Goal: Transaction & Acquisition: Purchase product/service

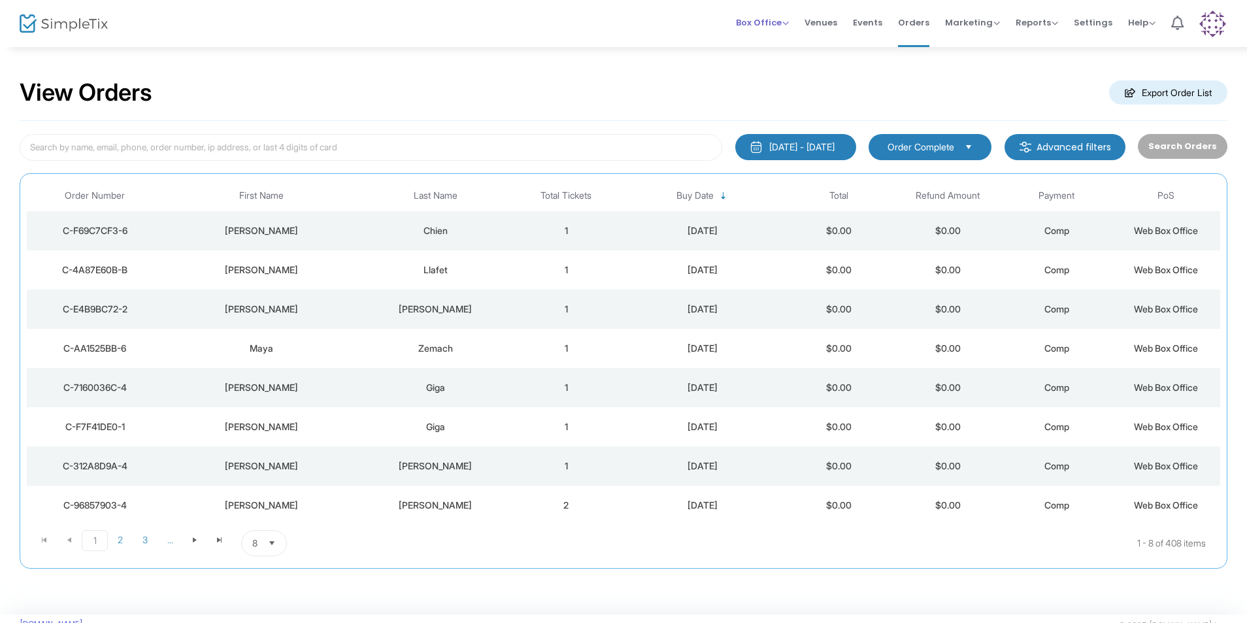
click at [766, 24] on span "Box Office" at bounding box center [762, 22] width 53 height 12
click at [773, 48] on li "Sell Tickets" at bounding box center [782, 43] width 93 height 25
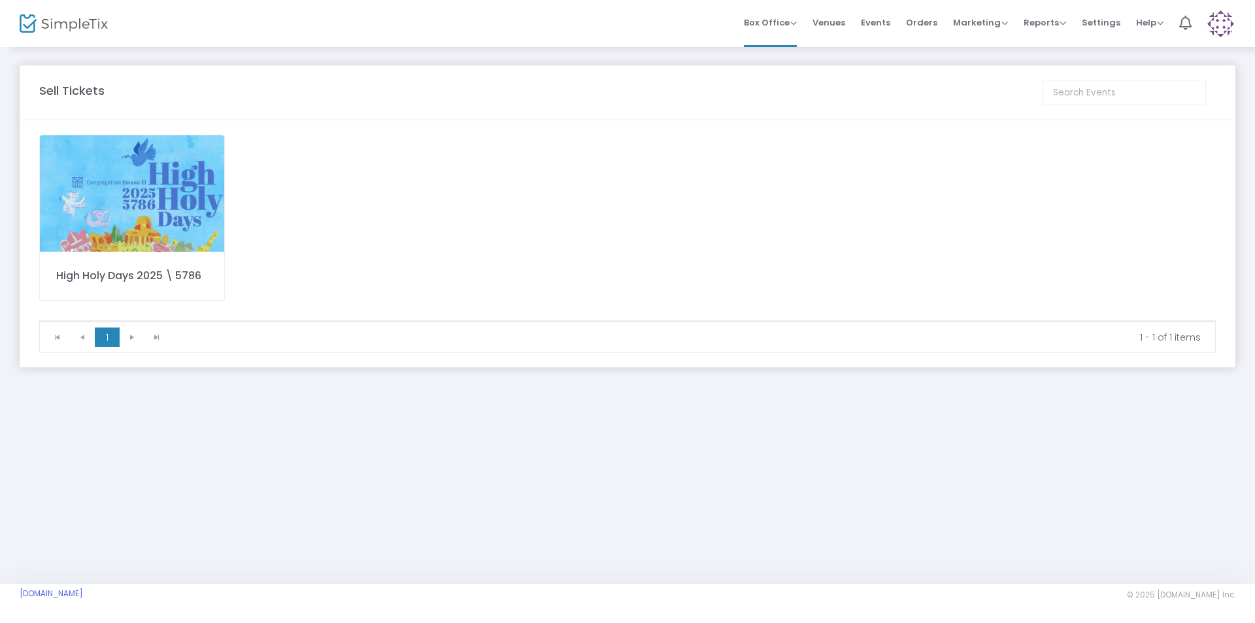
click at [167, 210] on img at bounding box center [132, 193] width 184 height 116
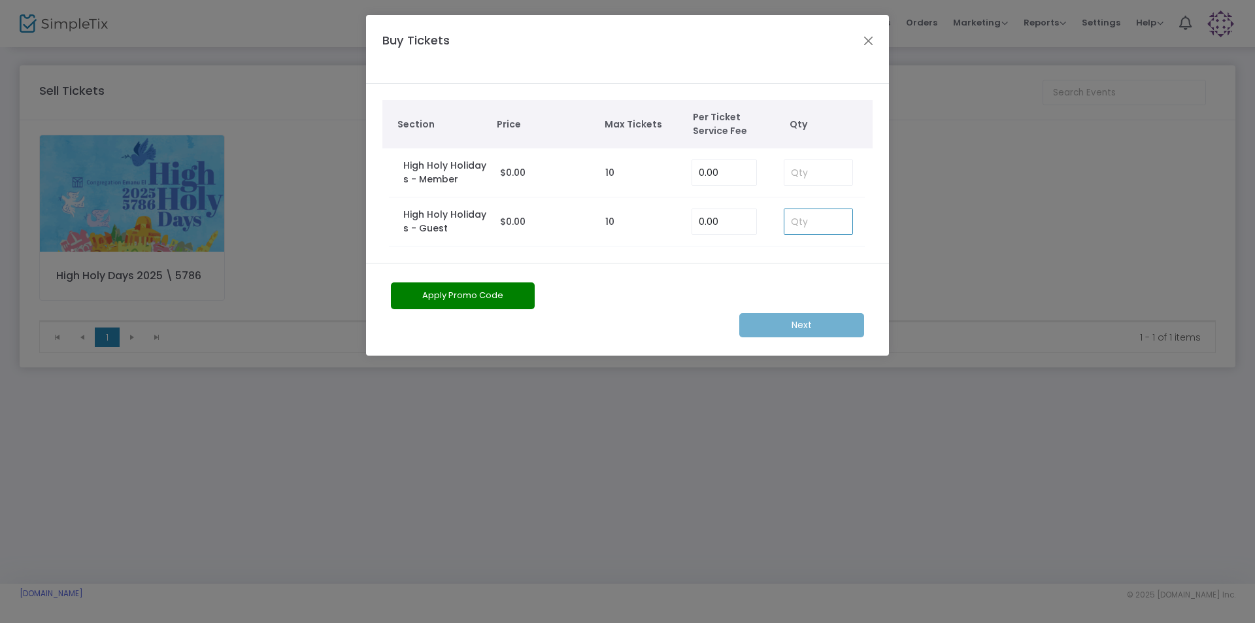
click at [816, 220] on input at bounding box center [818, 221] width 68 height 25
type input "1"
click at [798, 325] on m-button "Next" at bounding box center [801, 325] width 125 height 24
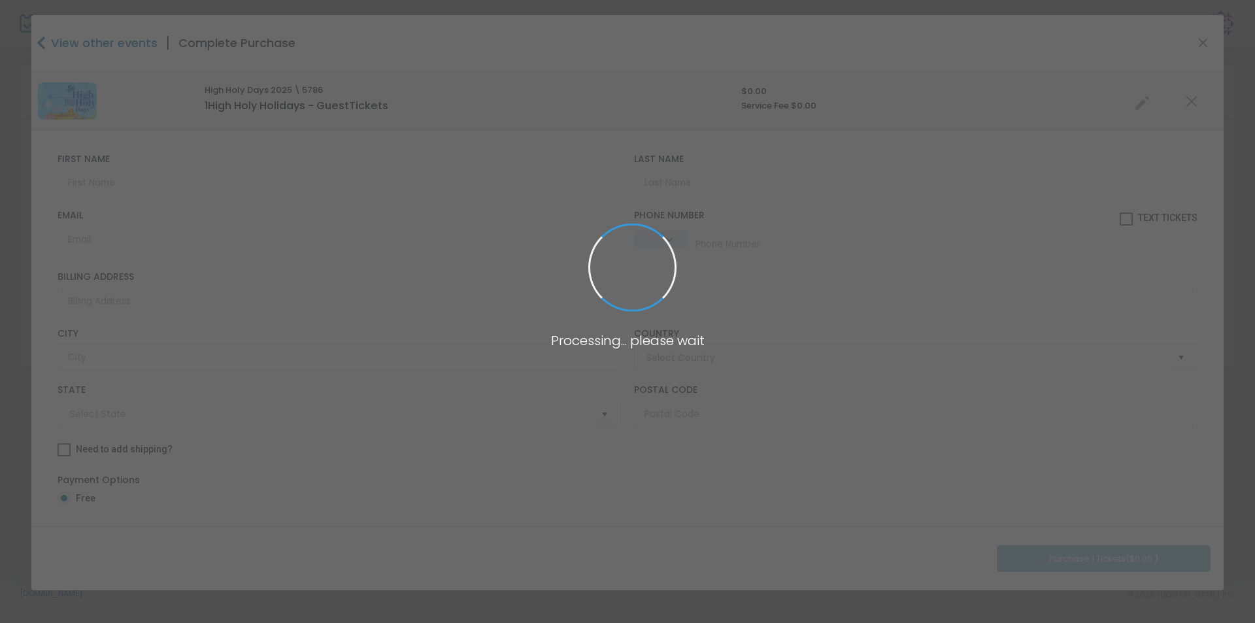
type input "[GEOGRAPHIC_DATA]"
type input "[US_STATE]"
